Goal: Task Accomplishment & Management: Manage account settings

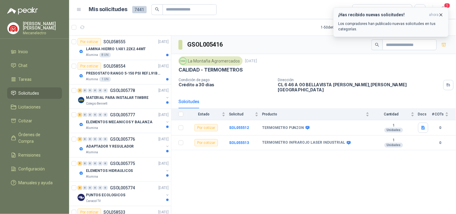
click at [440, 16] on icon "button" at bounding box center [441, 15] width 2 height 2
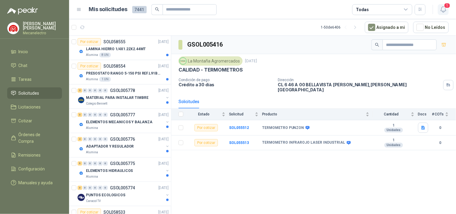
click at [444, 8] on icon "button" at bounding box center [444, 10] width 8 height 8
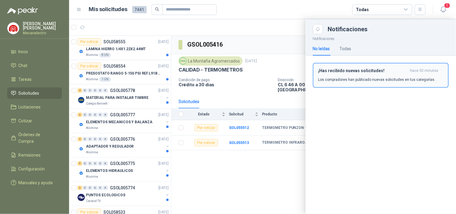
click at [368, 74] on div "¡Has recibido nuevas solicitudes! hace 30 minutos Los compradores han publicado…" at bounding box center [381, 75] width 125 height 14
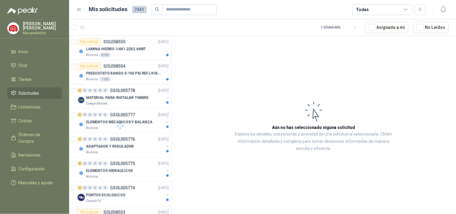
click at [386, 3] on header "Mis solicitudes 7441 Todas" at bounding box center [262, 9] width 387 height 19
click at [388, 9] on div "Todas" at bounding box center [383, 9] width 60 height 11
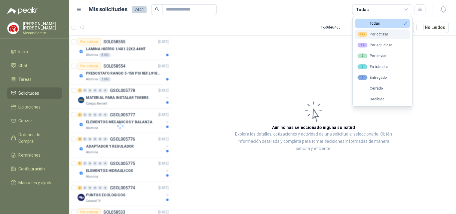
drag, startPoint x: 375, startPoint y: 32, endPoint x: 395, endPoint y: 17, distance: 23.9
click at [375, 32] on div "99+ Por cotizar" at bounding box center [373, 34] width 31 height 5
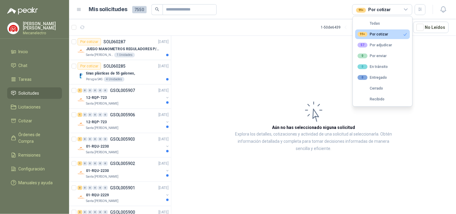
click at [416, 15] on header "Mis solicitudes 7550 99+ Por cotizar" at bounding box center [262, 9] width 387 height 19
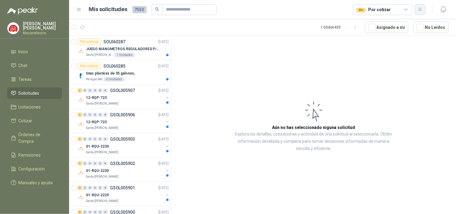
click at [420, 10] on icon "button" at bounding box center [420, 9] width 3 height 3
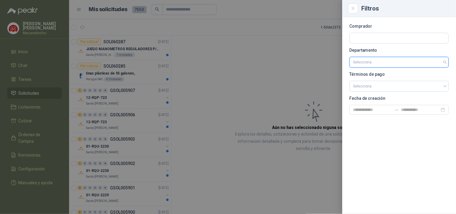
click at [379, 61] on input "search" at bounding box center [400, 62] width 92 height 10
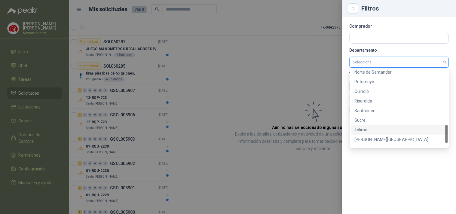
scroll to position [250, 0]
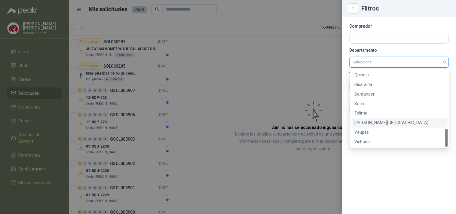
click at [376, 119] on div "[PERSON_NAME][GEOGRAPHIC_DATA]" at bounding box center [399, 123] width 97 height 10
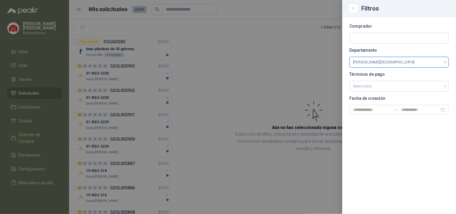
drag, startPoint x: 247, startPoint y: 84, endPoint x: 250, endPoint y: 92, distance: 8.4
click at [247, 85] on div at bounding box center [228, 107] width 456 height 214
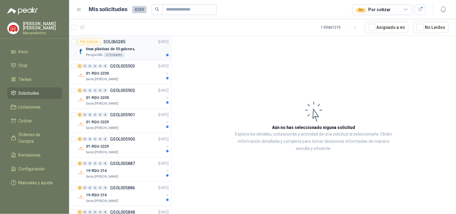
click at [144, 55] on div "Perugia SAS 4 Unidades" at bounding box center [127, 55] width 83 height 5
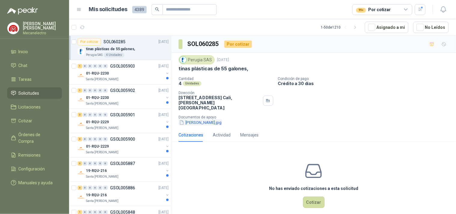
click at [193, 119] on button "[PERSON_NAME].jpg" at bounding box center [201, 122] width 44 height 6
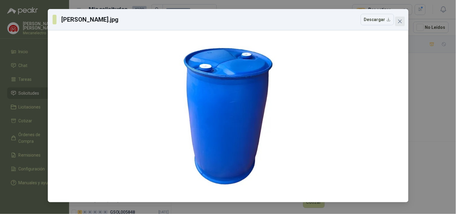
click at [403, 20] on span "Close" at bounding box center [401, 21] width 10 height 5
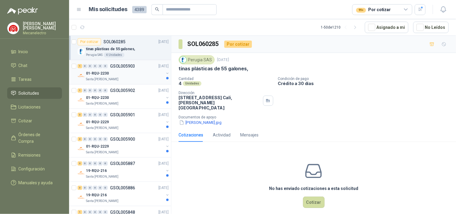
click at [121, 73] on div "01-RQU-2230" at bounding box center [125, 73] width 78 height 7
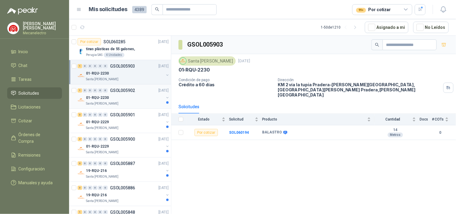
click at [128, 95] on div "01-RQU-2230" at bounding box center [125, 97] width 78 height 7
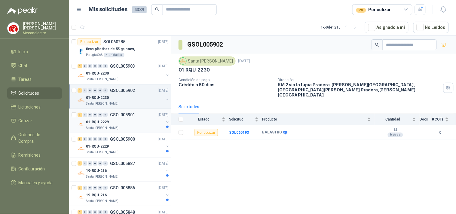
click at [138, 118] on div "3 0 0 0 0 0 GSOL005901 [DATE]" at bounding box center [124, 114] width 92 height 7
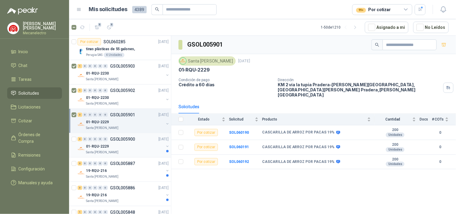
click at [114, 149] on div "01-RQU-2229" at bounding box center [125, 146] width 78 height 7
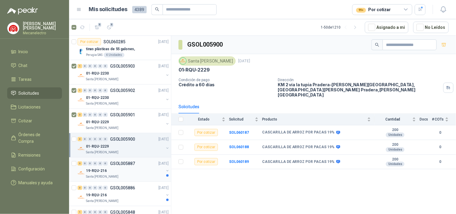
click at [105, 170] on p "19-RQU-216" at bounding box center [96, 171] width 21 height 6
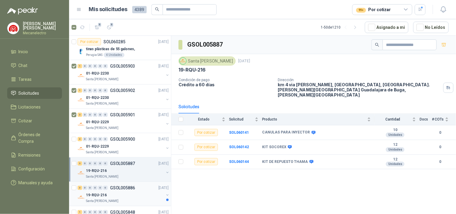
click at [114, 193] on div "19-RQU-216" at bounding box center [125, 195] width 78 height 7
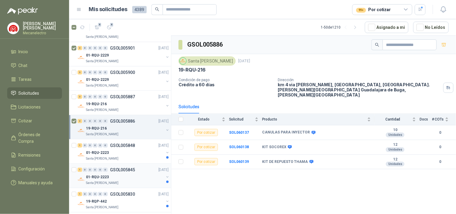
scroll to position [134, 0]
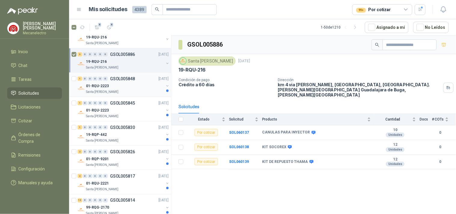
click at [144, 82] on div "1 0 0 0 0 0 GSOL005848 [DATE]" at bounding box center [124, 78] width 92 height 7
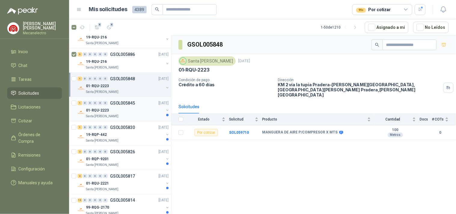
click at [133, 109] on div "01-RQU-2223" at bounding box center [125, 110] width 78 height 7
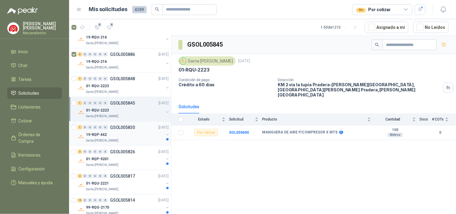
click at [128, 135] on div "19-RQP-442" at bounding box center [125, 134] width 78 height 7
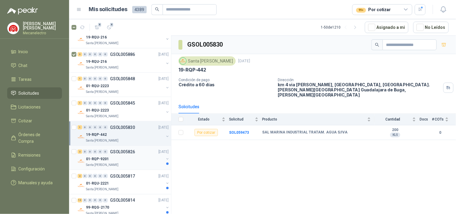
click at [121, 157] on div "01-RQP-9201" at bounding box center [125, 159] width 78 height 7
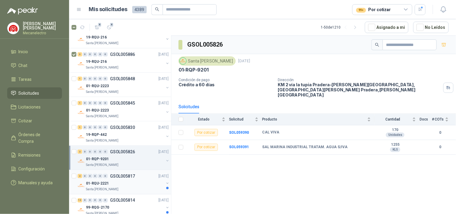
click at [124, 187] on div "01-RQU-2221" at bounding box center [125, 183] width 78 height 7
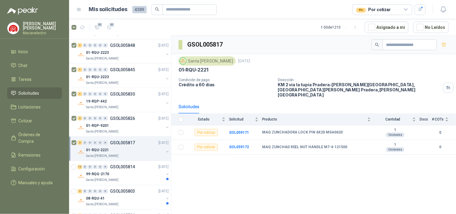
scroll to position [234, 0]
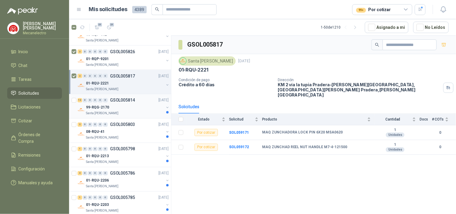
click at [125, 106] on div "99-RQG-2170" at bounding box center [125, 107] width 78 height 7
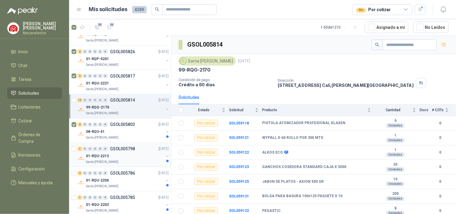
click at [104, 156] on p "01-RQU-2213" at bounding box center [97, 157] width 23 height 6
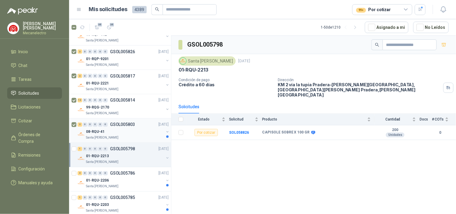
click at [132, 133] on div "08-RQU-41" at bounding box center [125, 131] width 78 height 7
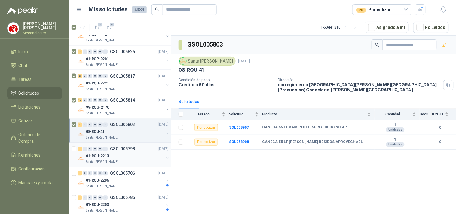
click at [88, 162] on p "Santa [PERSON_NAME]" at bounding box center [102, 162] width 32 height 5
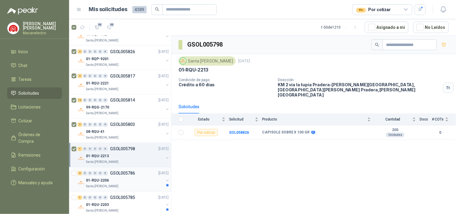
click at [107, 181] on p "01-RQU-2206" at bounding box center [97, 181] width 23 height 6
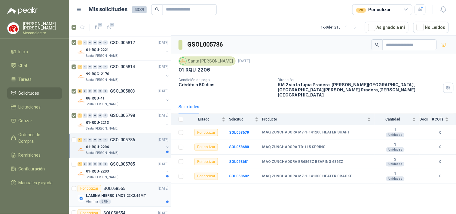
scroll to position [301, 0]
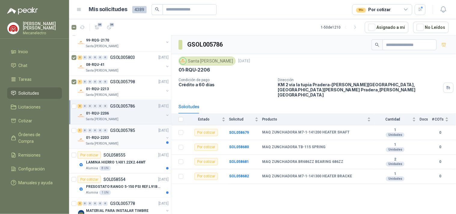
click at [130, 137] on div "01-RQU-2203" at bounding box center [125, 137] width 78 height 7
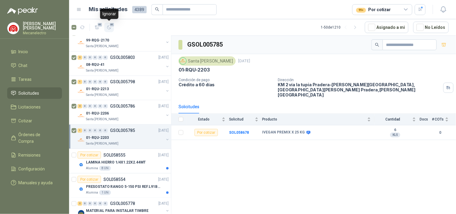
click at [110, 26] on span "41" at bounding box center [112, 24] width 6 height 5
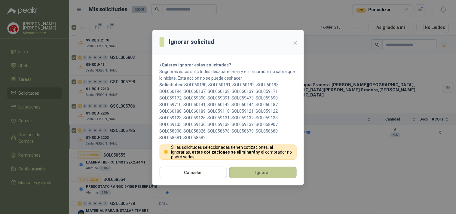
click at [251, 171] on button "Ignorar" at bounding box center [263, 172] width 67 height 11
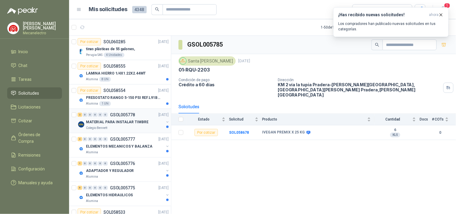
click at [137, 127] on div "Colegio Bennett" at bounding box center [125, 128] width 78 height 5
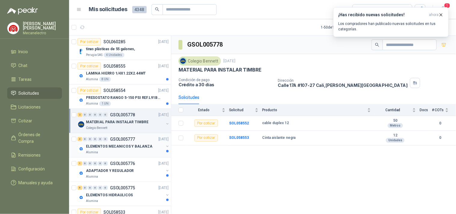
click at [144, 152] on div "Alumina" at bounding box center [125, 152] width 78 height 5
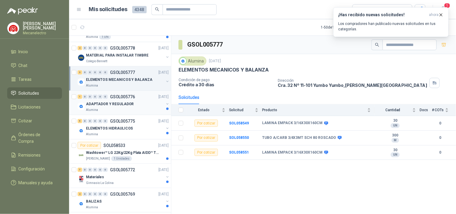
scroll to position [167, 0]
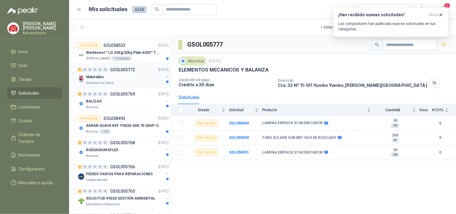
click at [125, 74] on div "Materiales" at bounding box center [125, 76] width 78 height 7
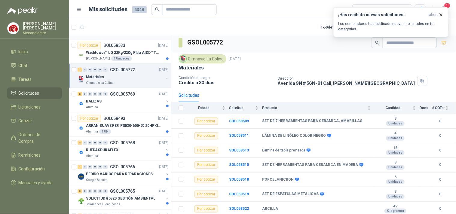
scroll to position [100, 0]
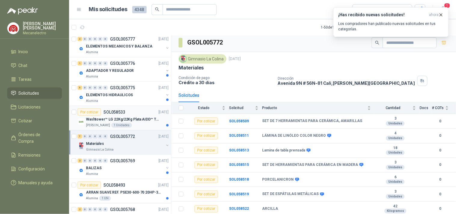
click at [141, 109] on div "Por cotizar SOL058533 [DATE]" at bounding box center [123, 112] width 91 height 7
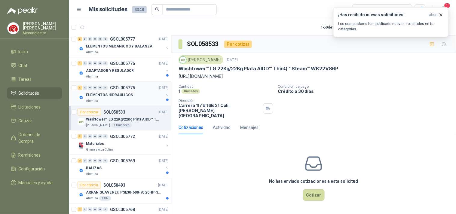
click at [138, 94] on div "ELEMENTOS HIDRAULICOS" at bounding box center [125, 94] width 78 height 7
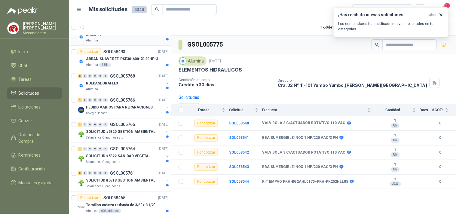
scroll to position [267, 0]
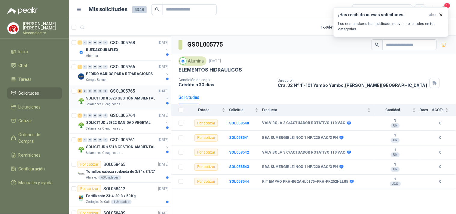
click at [144, 103] on div "Salamanca Oleaginosas SAS" at bounding box center [125, 104] width 78 height 5
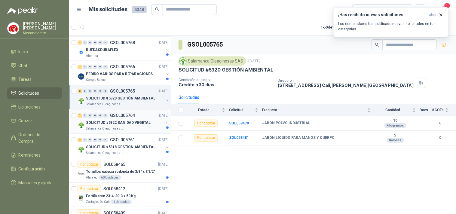
click at [133, 125] on p "SOLICITUD #5322 SANIDAD VEGETAL" at bounding box center [118, 123] width 65 height 6
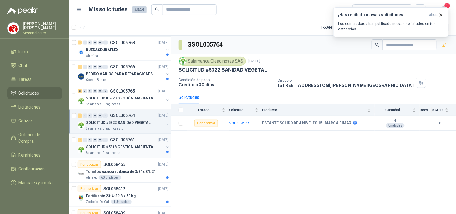
click at [133, 153] on div "Salamanca Oleaginosas SAS" at bounding box center [125, 153] width 78 height 5
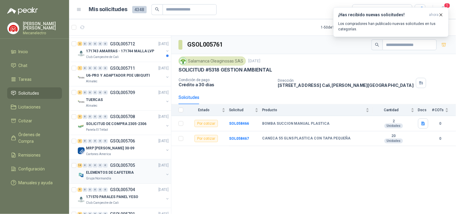
scroll to position [903, 0]
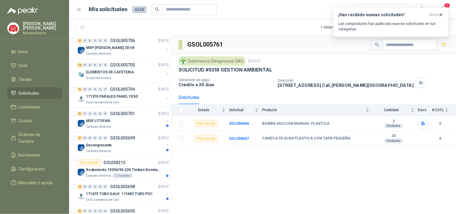
click at [0, 5] on div at bounding box center [34, 7] width 69 height 14
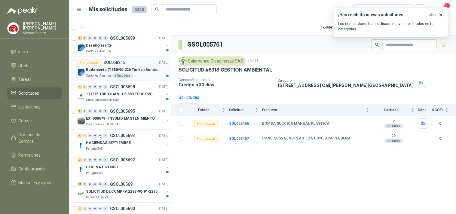
scroll to position [1051, 0]
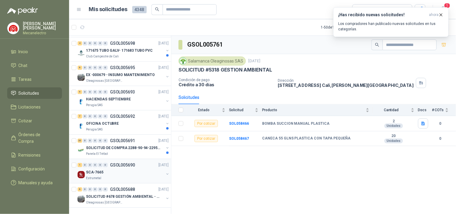
drag, startPoint x: 122, startPoint y: 179, endPoint x: 124, endPoint y: 175, distance: 3.8
click at [123, 176] on div "1 0 0 0 0 0 GSOL005690 [DATE] SCA-7665 Estrumetal" at bounding box center [120, 171] width 102 height 24
click at [124, 176] on div "Estrumetal" at bounding box center [125, 178] width 78 height 5
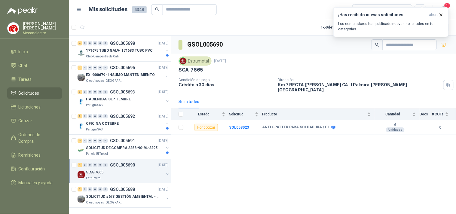
click at [127, 163] on p "GSOL005690" at bounding box center [122, 165] width 25 height 4
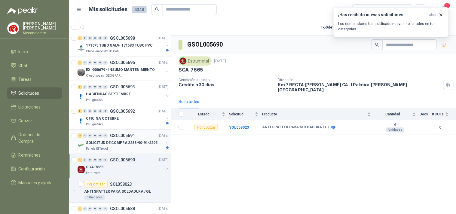
click at [128, 132] on div "20 0 0 0 0 0 GSOL005691 [DATE] SOLICITUD DE COMPRA 2288-90-94-2295-96-2301-02-0…" at bounding box center [120, 142] width 102 height 24
click at [128, 139] on div "20 0 0 0 0 0 GSOL005691 [DATE]" at bounding box center [124, 135] width 92 height 7
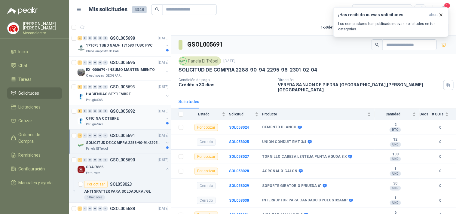
click at [135, 127] on div "Perugia SAS" at bounding box center [125, 124] width 78 height 5
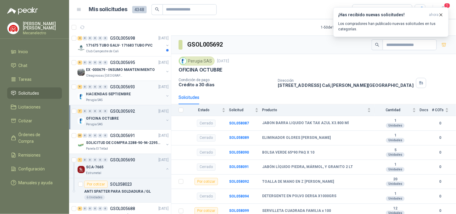
click at [130, 101] on div "Perugia SAS" at bounding box center [125, 100] width 78 height 5
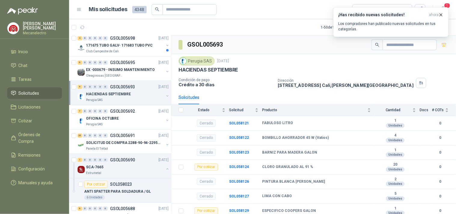
click at [127, 86] on p "GSOL005693" at bounding box center [122, 87] width 25 height 4
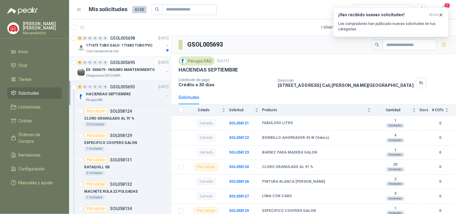
scroll to position [2, 0]
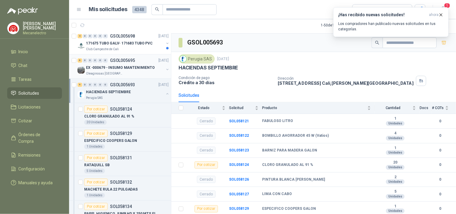
click at [127, 66] on p "EX -000679 - INSUMO MANTENIMIENTO" at bounding box center [120, 68] width 69 height 6
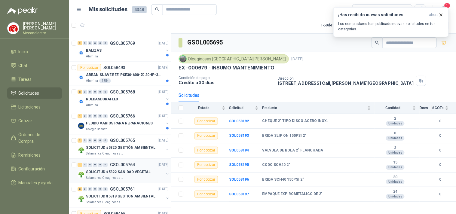
scroll to position [283, 0]
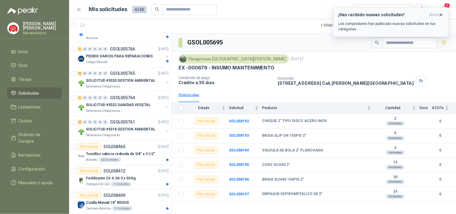
click at [443, 14] on icon "button" at bounding box center [441, 14] width 5 height 5
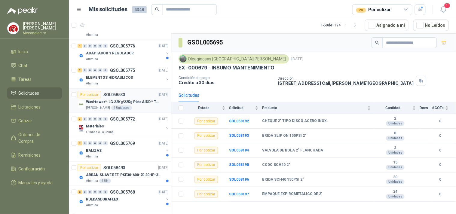
scroll to position [0, 0]
